Goal: Task Accomplishment & Management: Complete application form

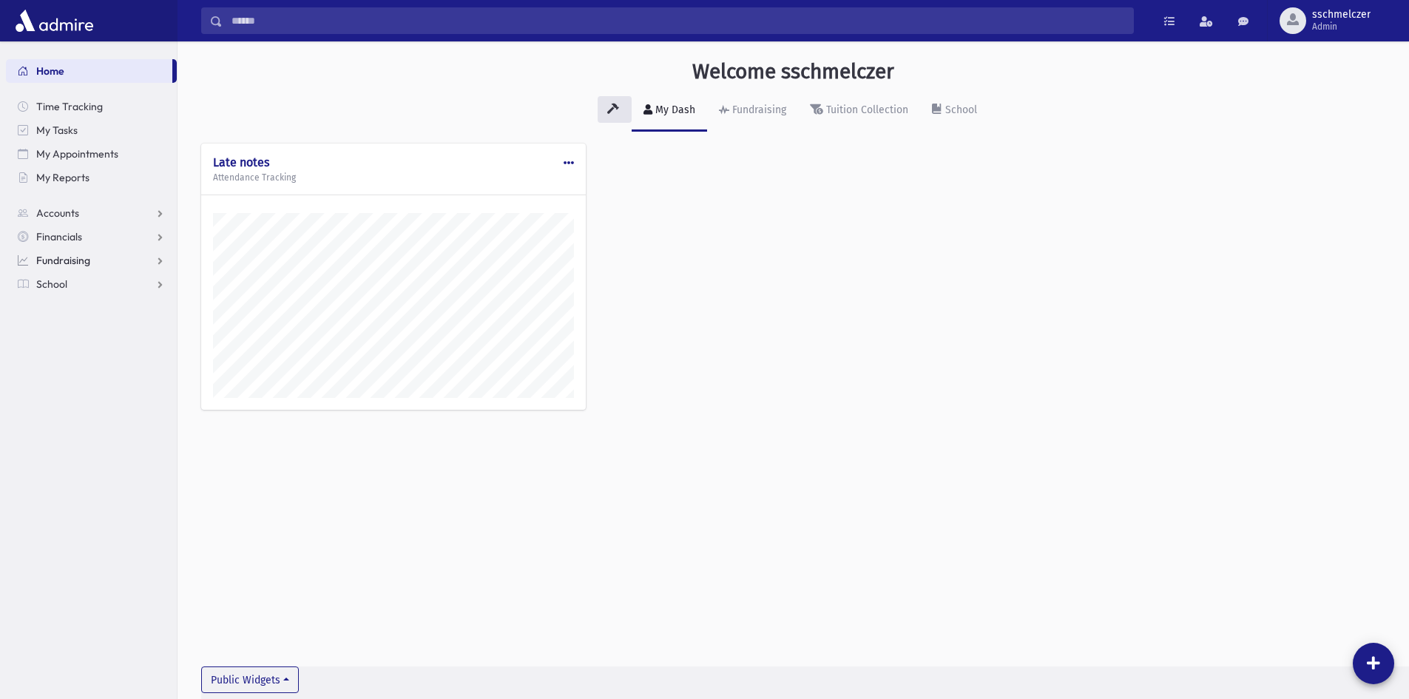
scroll to position [691, 1232]
click at [63, 286] on span "School" at bounding box center [51, 283] width 31 height 13
click at [84, 331] on span "Attendance" at bounding box center [71, 331] width 55 height 13
click at [75, 353] on span "Entry" at bounding box center [68, 354] width 25 height 13
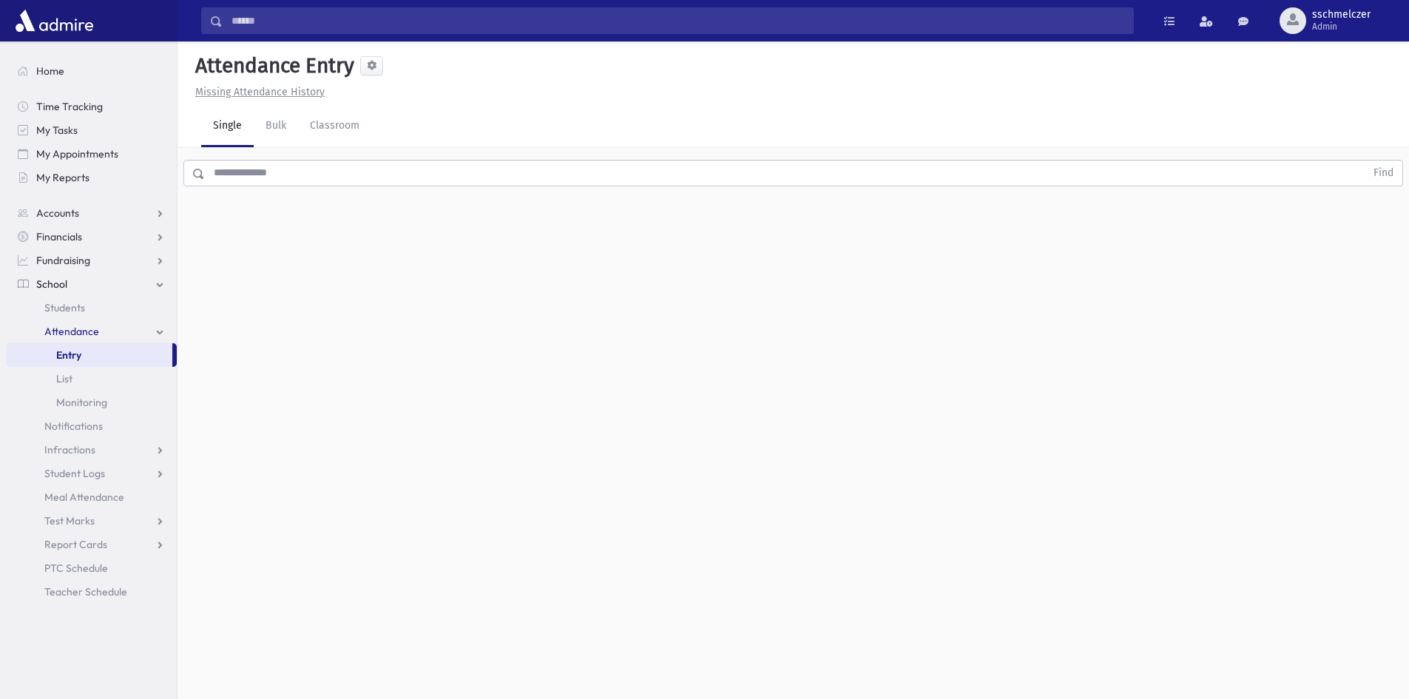
click at [271, 181] on input "text" at bounding box center [785, 173] width 1161 height 27
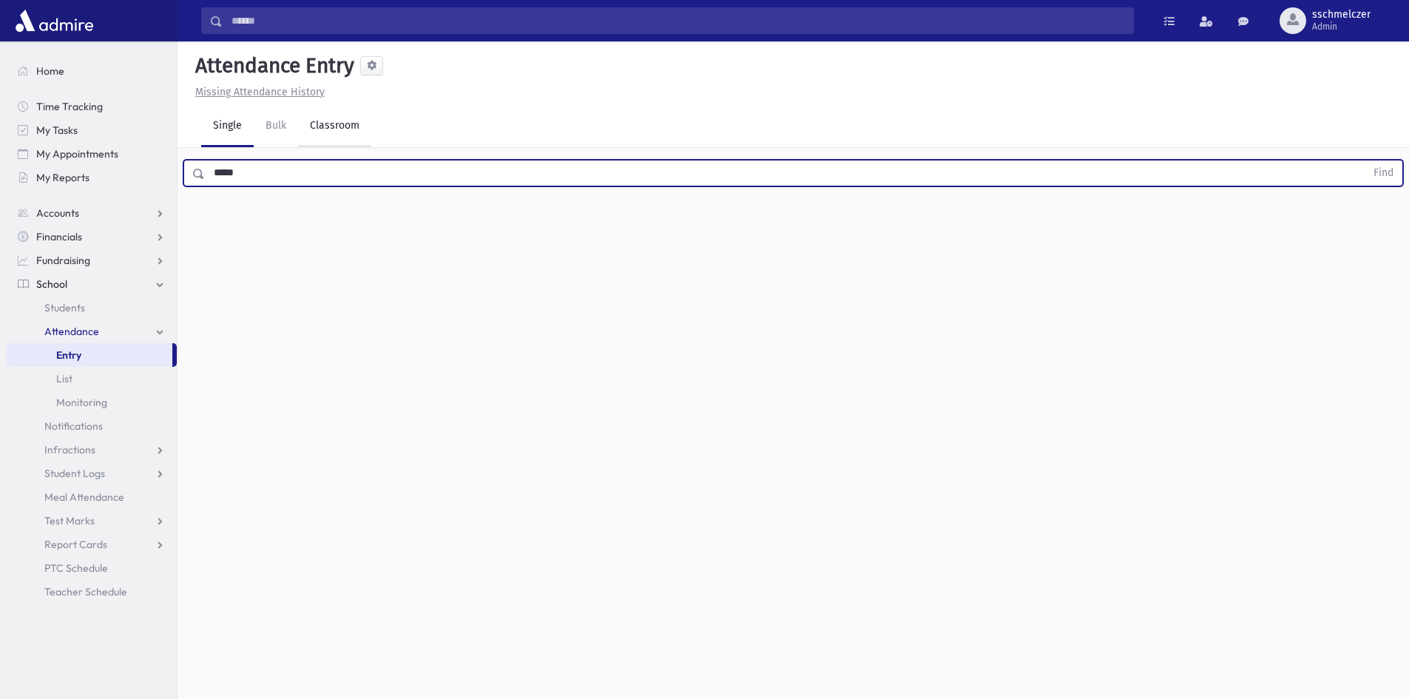
type input "*****"
click at [1365, 161] on button "Find" at bounding box center [1384, 173] width 38 height 25
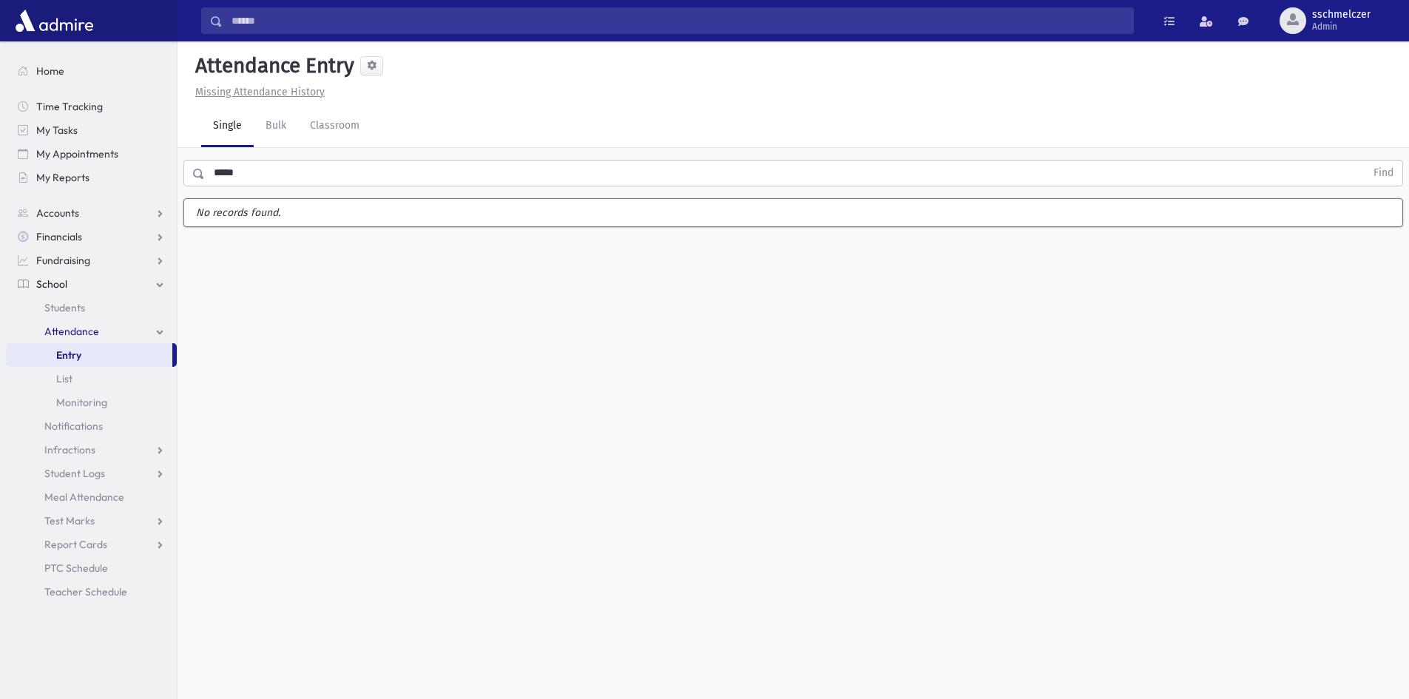
click at [95, 331] on span "Attendance" at bounding box center [71, 331] width 55 height 13
click at [75, 348] on span "Entry" at bounding box center [68, 354] width 25 height 13
click at [1375, 174] on button "Find" at bounding box center [1384, 173] width 38 height 25
click at [213, 179] on input "text" at bounding box center [785, 173] width 1161 height 27
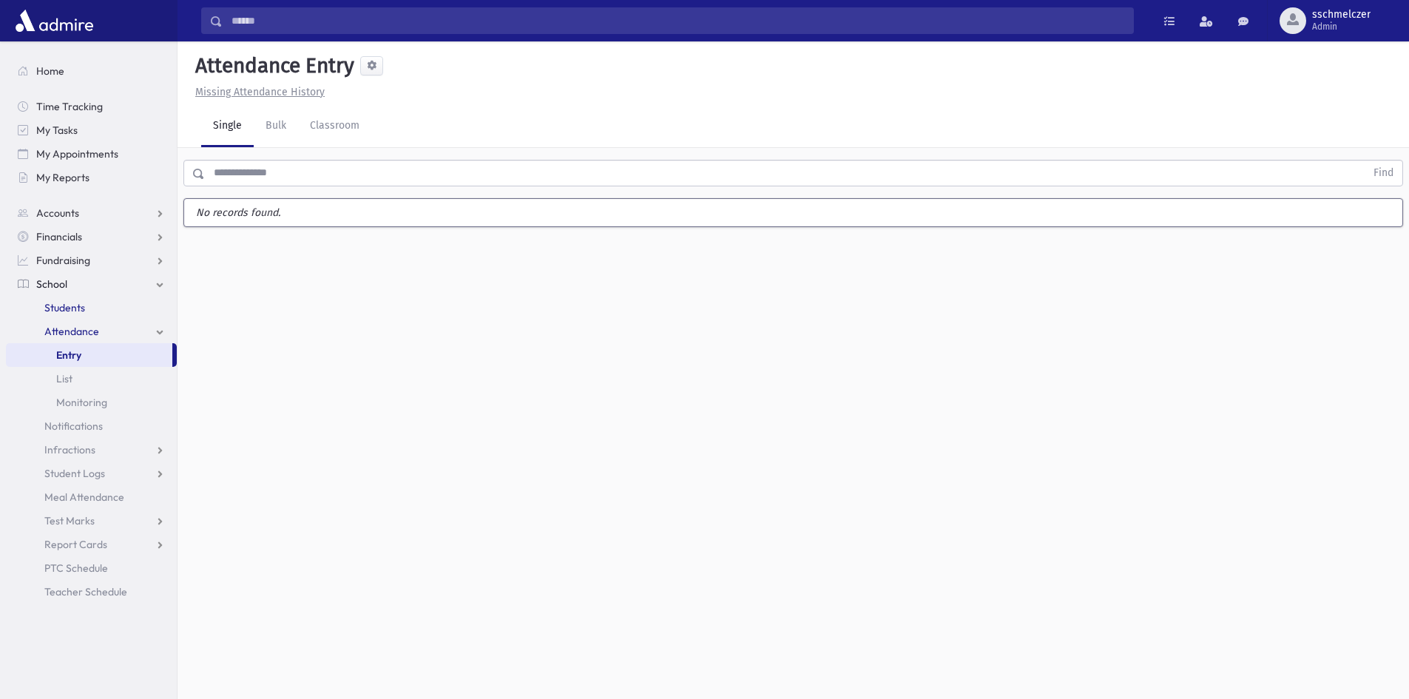
click at [68, 307] on span "Students" at bounding box center [64, 307] width 41 height 13
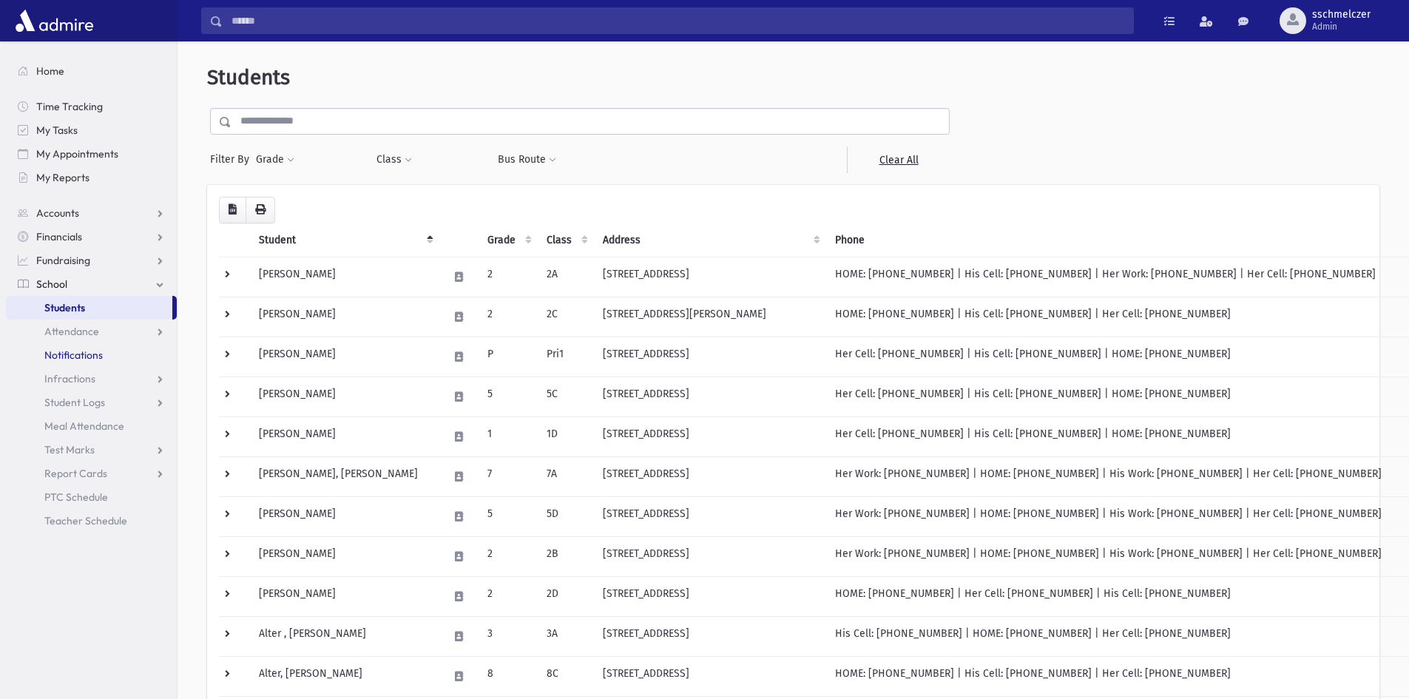
click at [69, 354] on span "Notifications" at bounding box center [73, 354] width 58 height 13
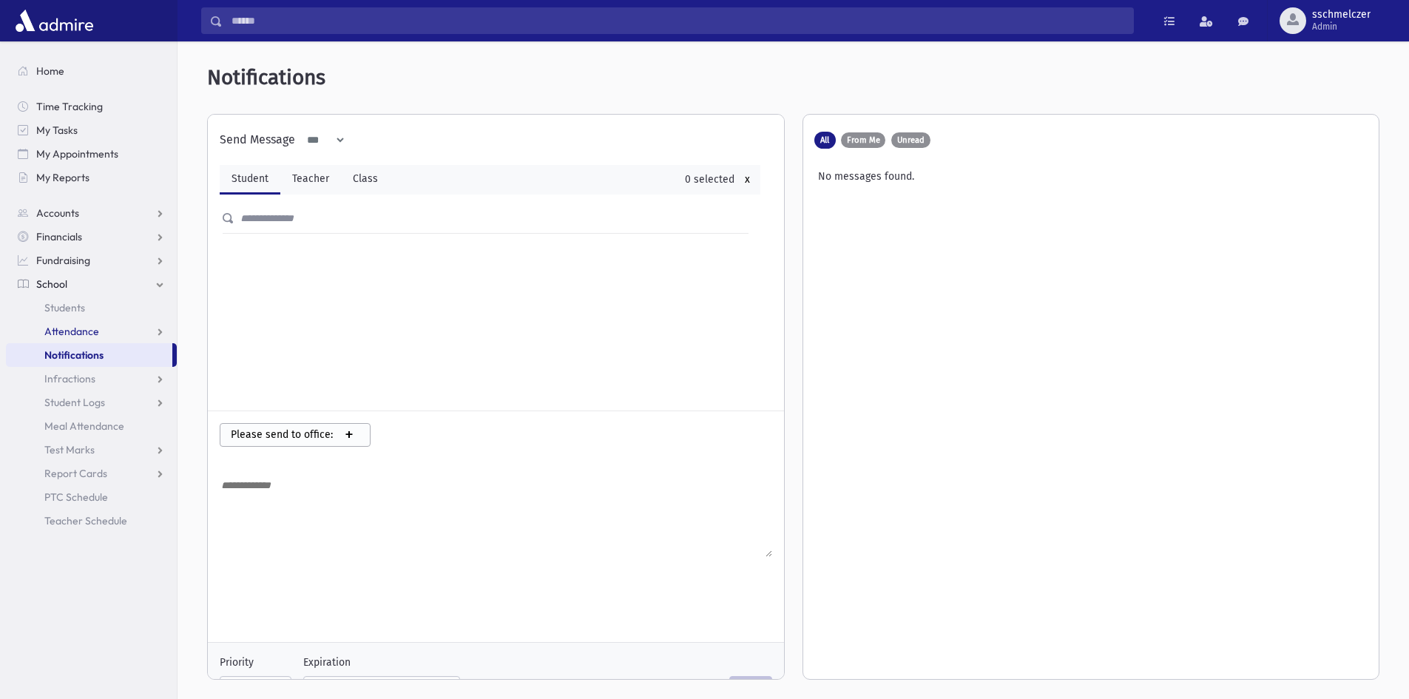
click at [69, 334] on span "Attendance" at bounding box center [71, 331] width 55 height 13
click at [73, 356] on span "Entry" at bounding box center [68, 354] width 25 height 13
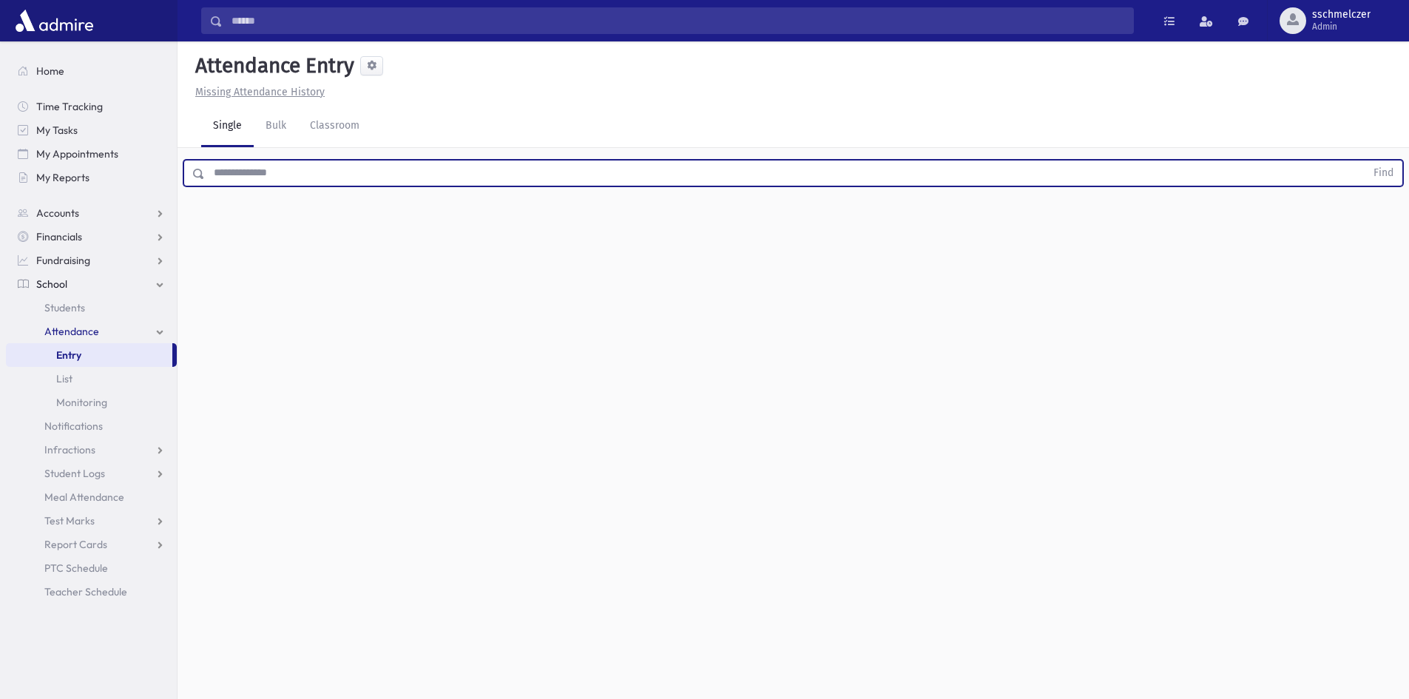
click at [250, 173] on input "text" at bounding box center [785, 173] width 1161 height 27
click at [1365, 161] on button "Find" at bounding box center [1384, 173] width 38 height 25
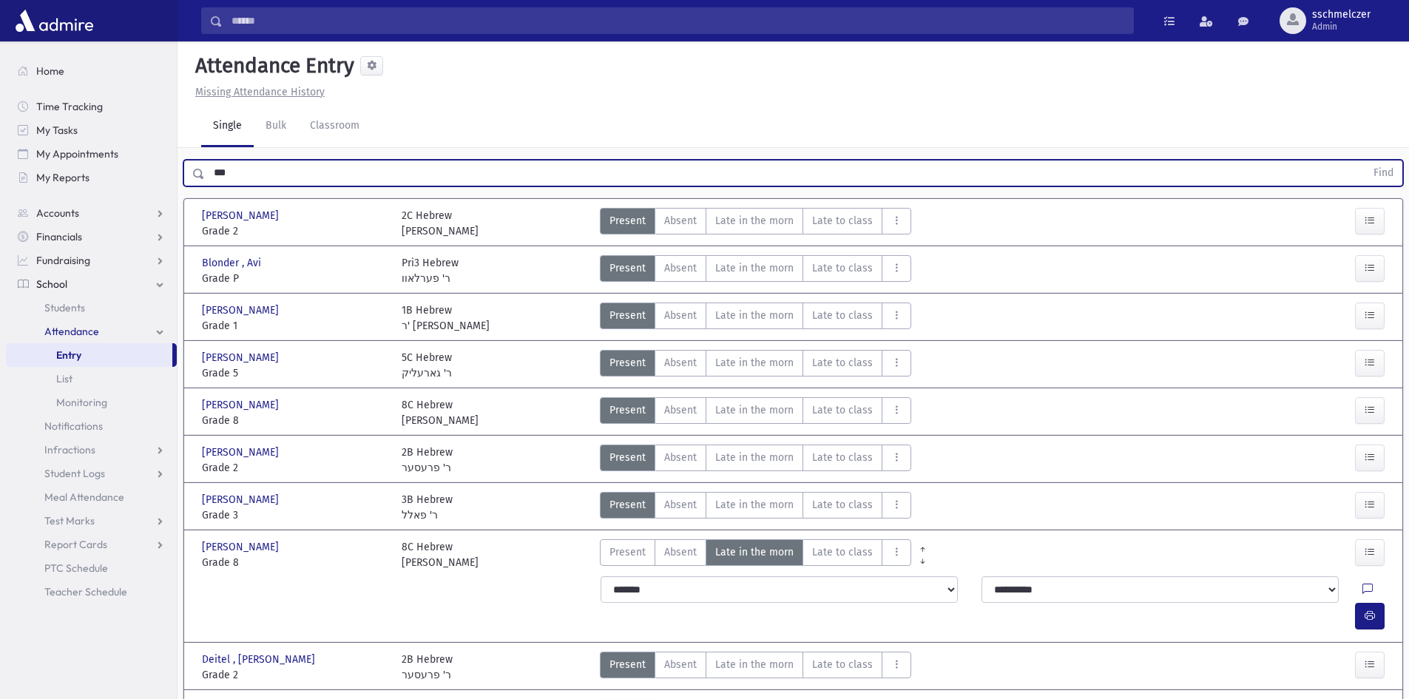
type input "***"
click at [1365, 161] on button "Find" at bounding box center [1384, 173] width 38 height 25
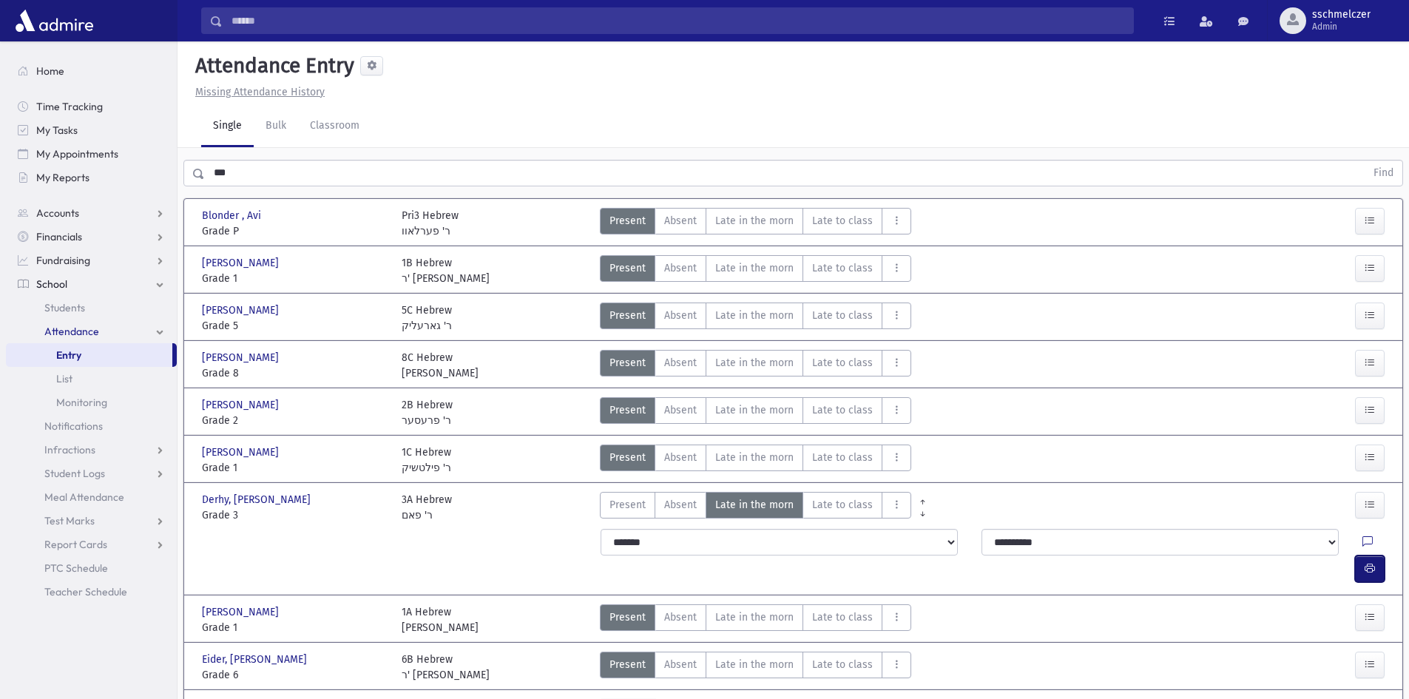
click at [1368, 562] on icon "button" at bounding box center [1370, 568] width 10 height 13
